Goal: Navigation & Orientation: Find specific page/section

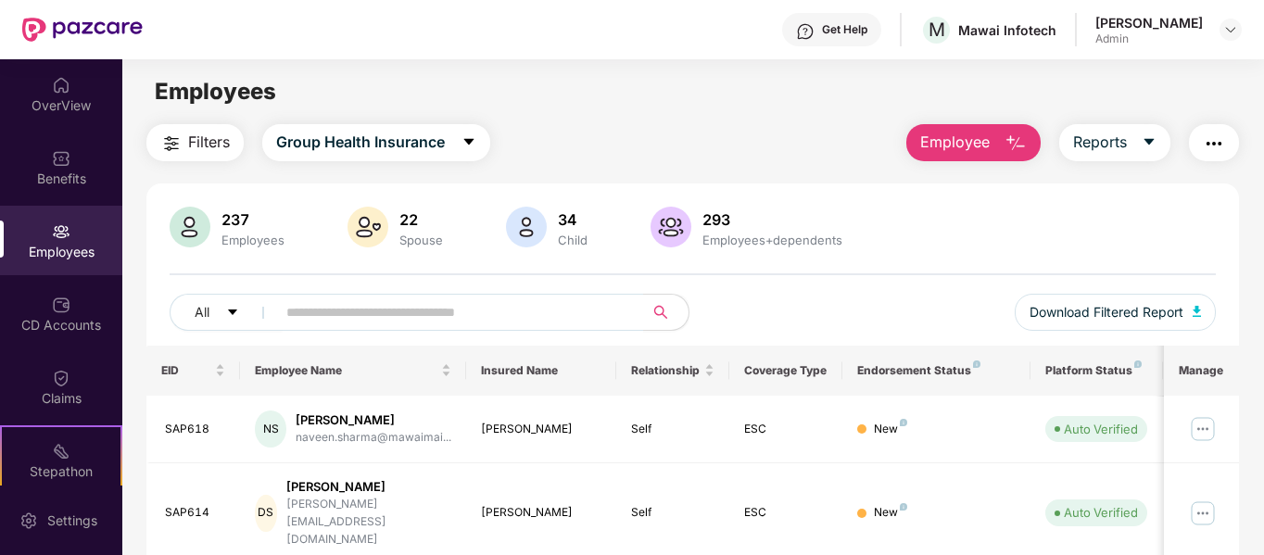
click at [1210, 138] on img "button" at bounding box center [1214, 144] width 22 height 22
click at [855, 124] on div "Filters Group Health Insurance Employee Reports" at bounding box center [693, 142] width 1094 height 37
click at [1227, 27] on img at bounding box center [1230, 29] width 15 height 15
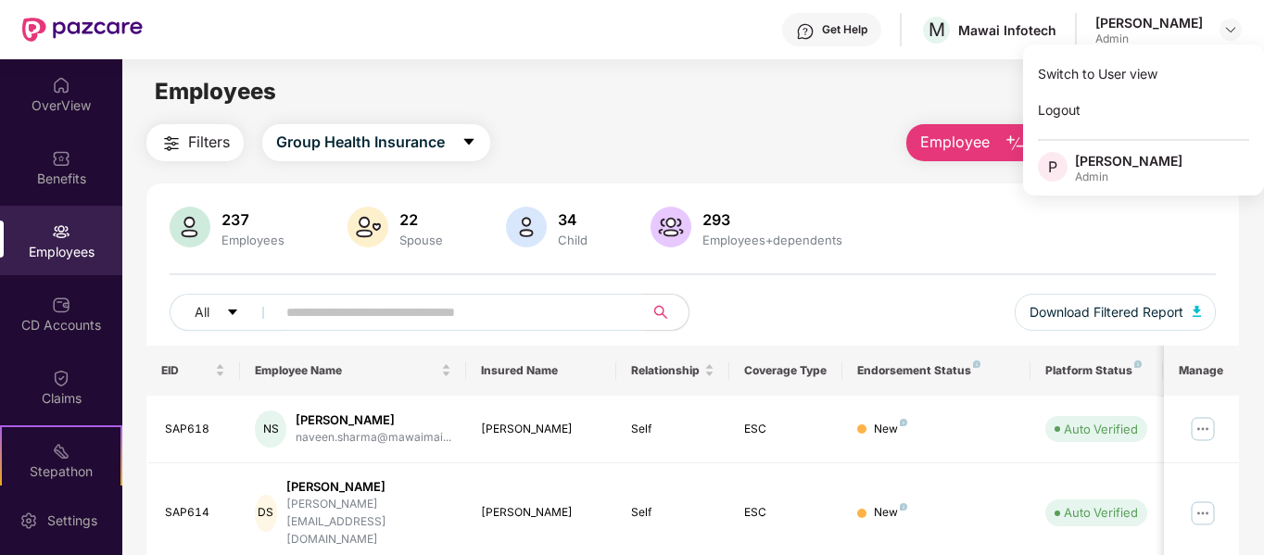
click at [855, 81] on div "Employees" at bounding box center [692, 91] width 1141 height 35
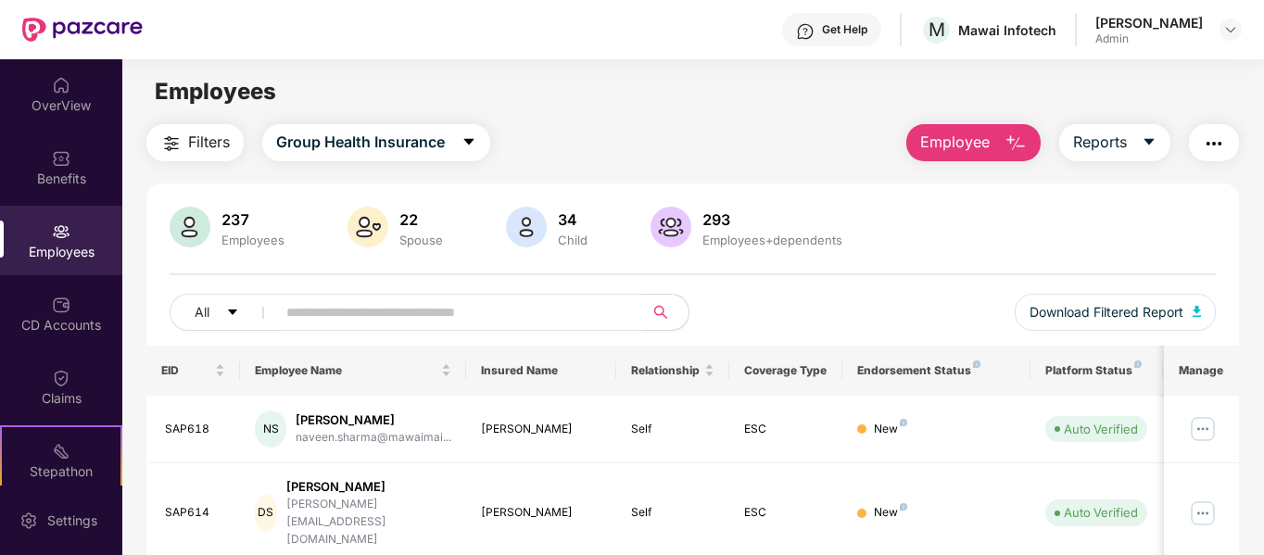
click at [1217, 145] on img "button" at bounding box center [1214, 144] width 22 height 22
click at [50, 98] on div "OverView" at bounding box center [61, 105] width 122 height 19
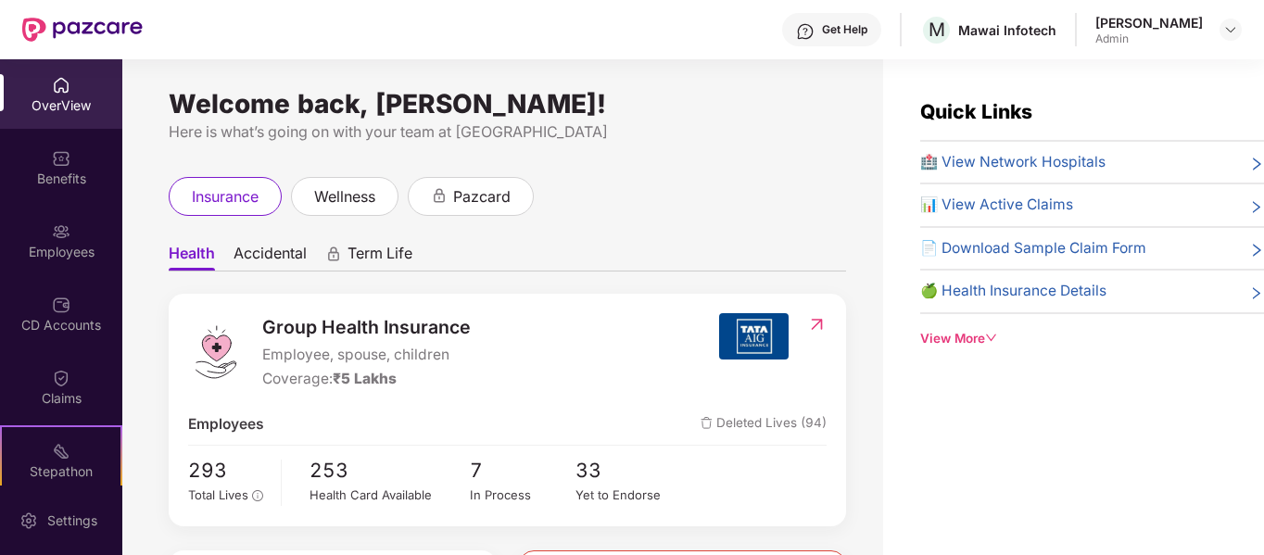
click at [985, 336] on icon "down" at bounding box center [991, 338] width 13 height 13
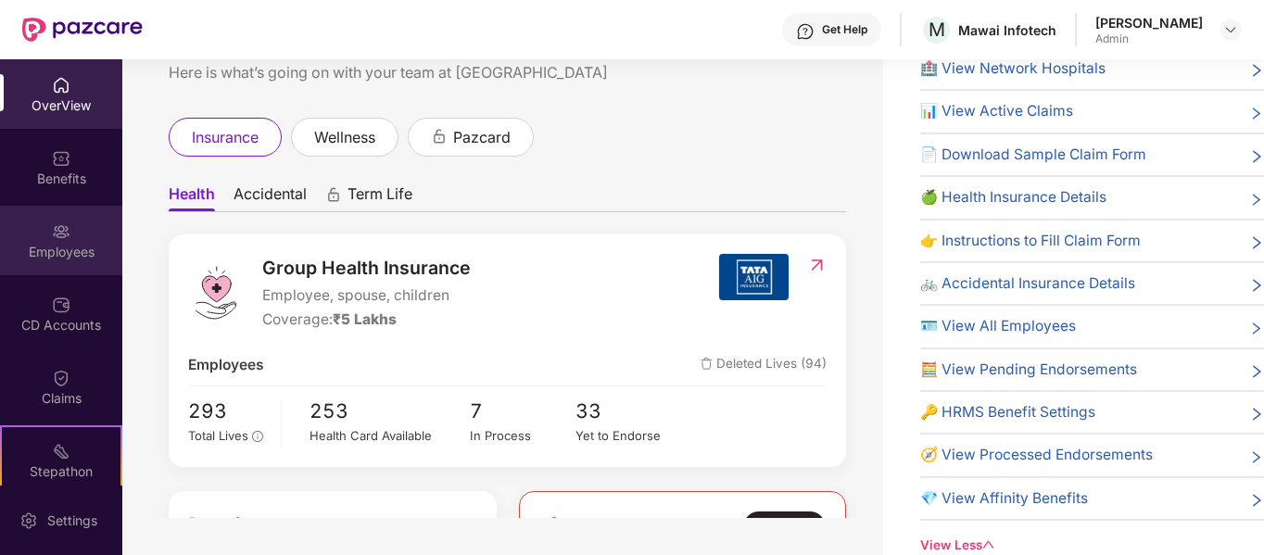
click at [58, 232] on img at bounding box center [61, 231] width 19 height 19
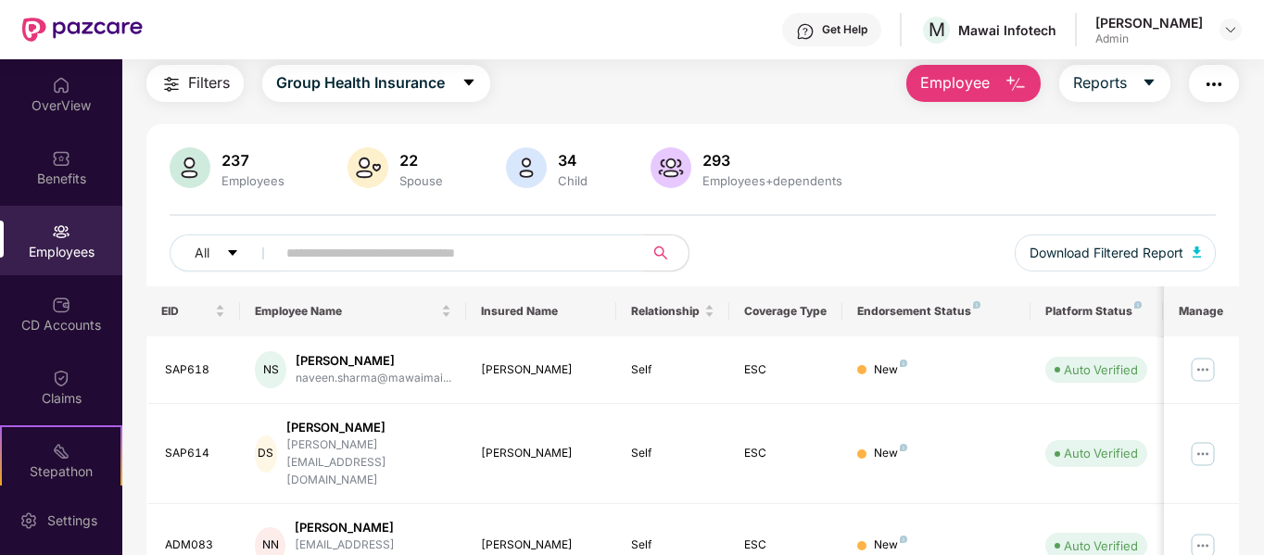
click at [500, 256] on input "text" at bounding box center [452, 253] width 333 height 28
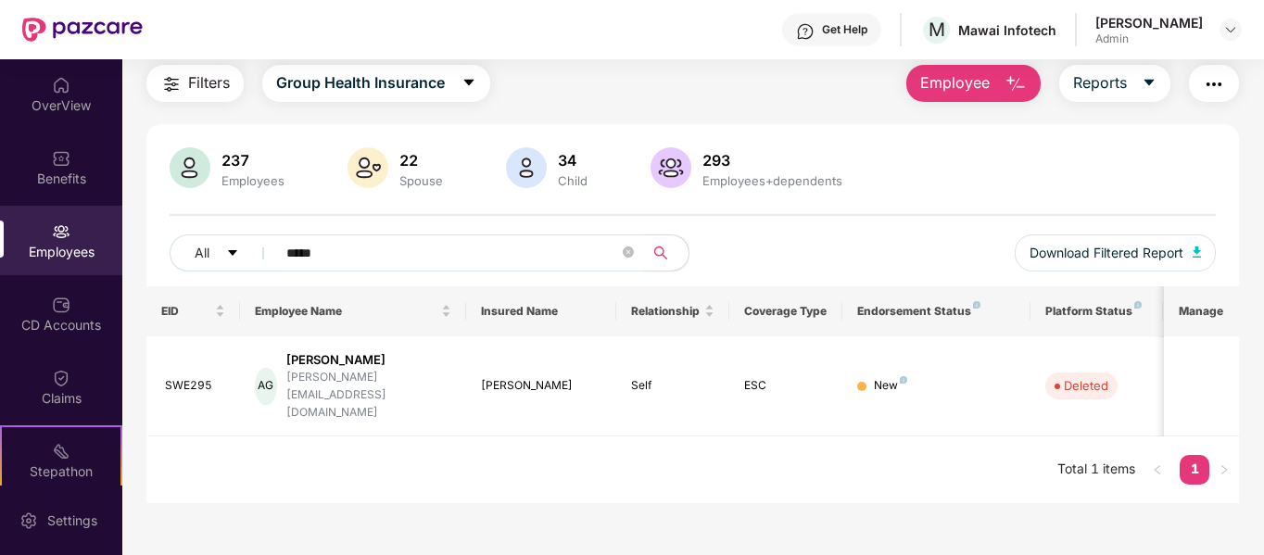
type input "*****"
